Goal: Transaction & Acquisition: Subscribe to service/newsletter

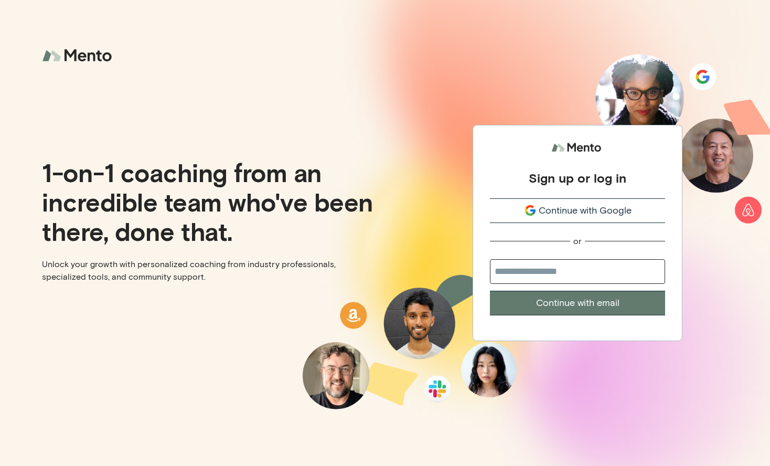
click at [565, 201] on button "Continue with Google" at bounding box center [577, 210] width 175 height 25
